Goal: Information Seeking & Learning: Learn about a topic

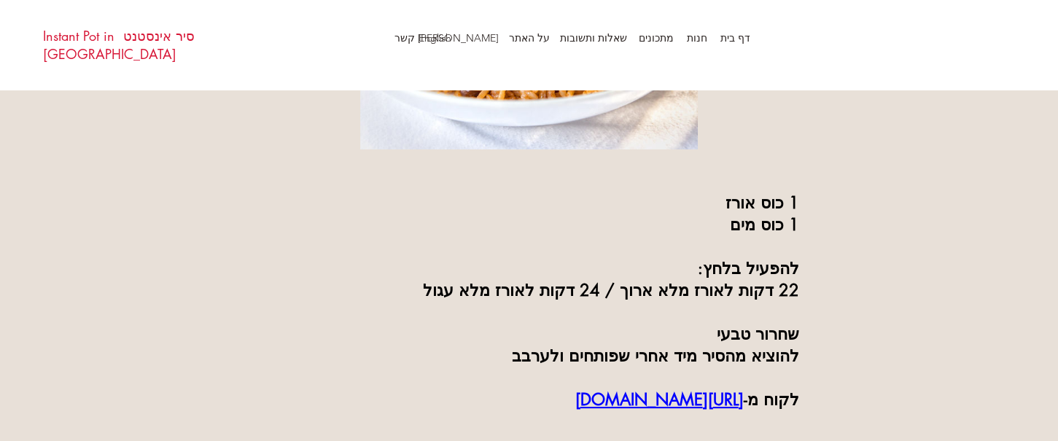
scroll to position [343, 0]
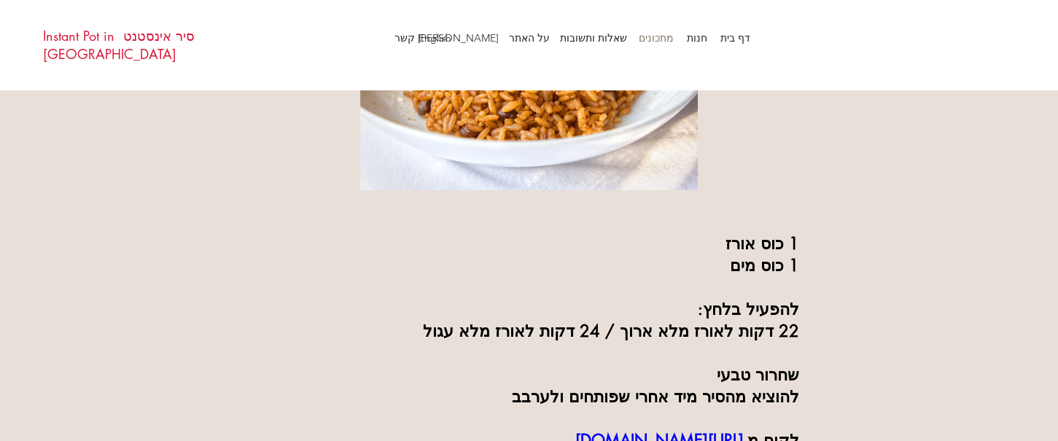
click at [667, 37] on p "מתכונים" at bounding box center [656, 38] width 50 height 22
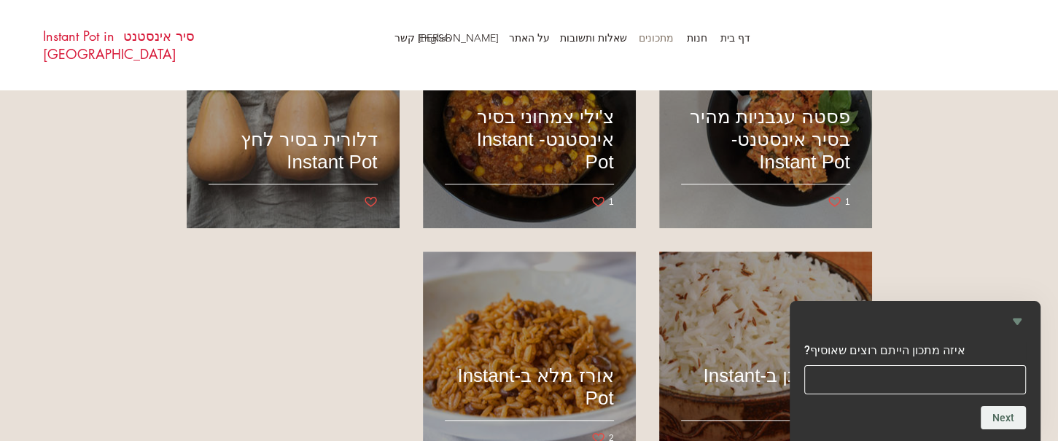
scroll to position [1349, 0]
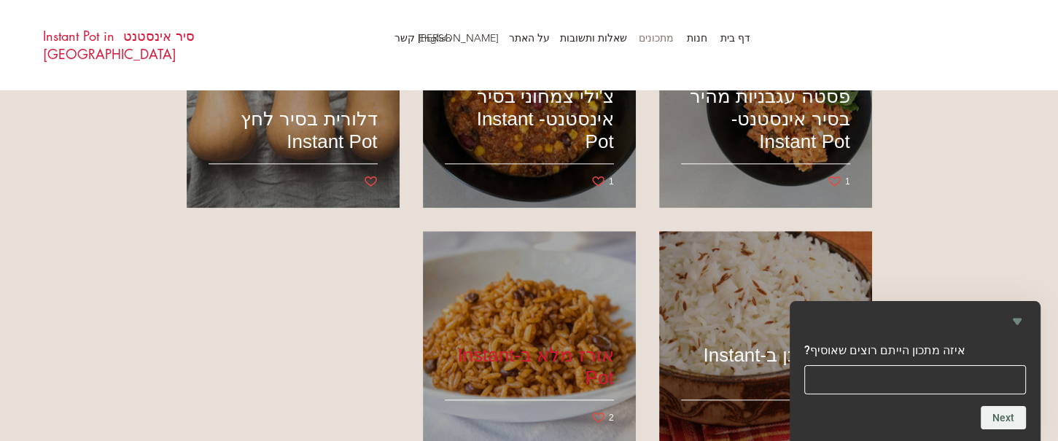
click at [493, 320] on div "אורז מלא ב-Instant Pot" at bounding box center [530, 338] width 174 height 178
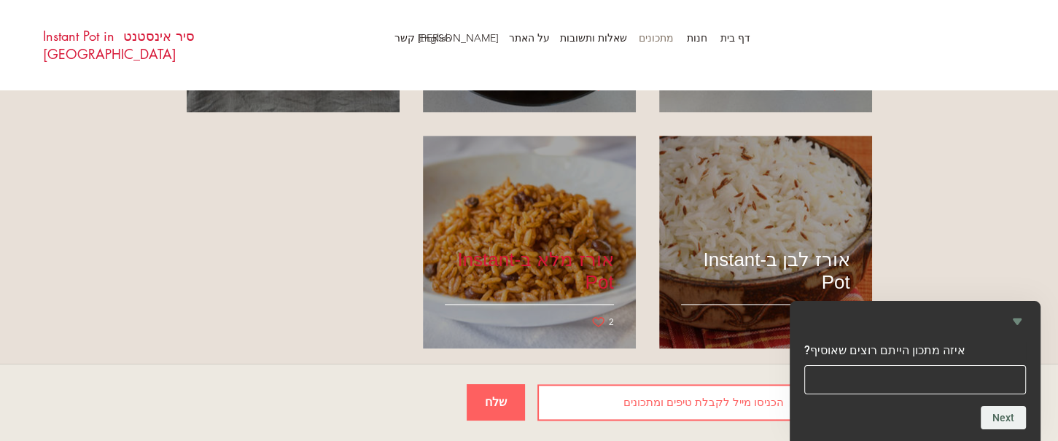
click at [567, 254] on h2 "אורז מלא ב-Instant Pot" at bounding box center [529, 271] width 169 height 45
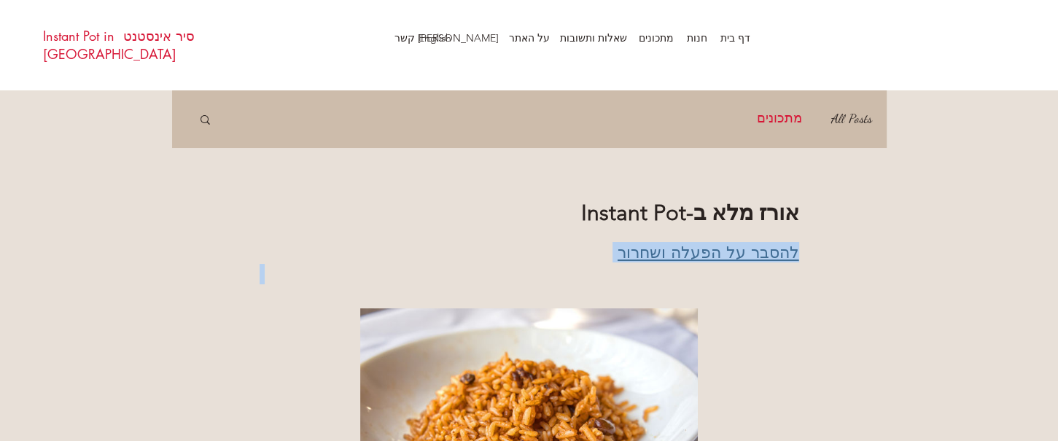
click at [796, 107] on link "מתכונים" at bounding box center [779, 118] width 45 height 23
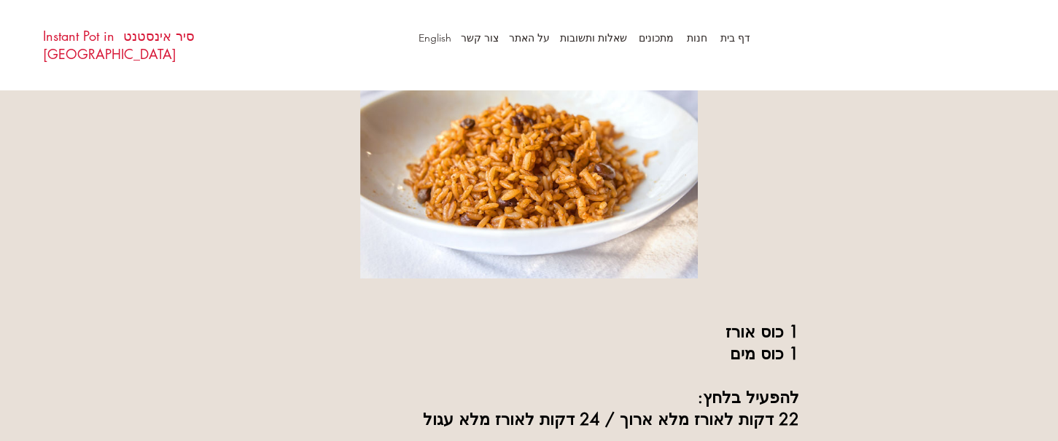
scroll to position [276, 0]
